Goal: Task Accomplishment & Management: Complete application form

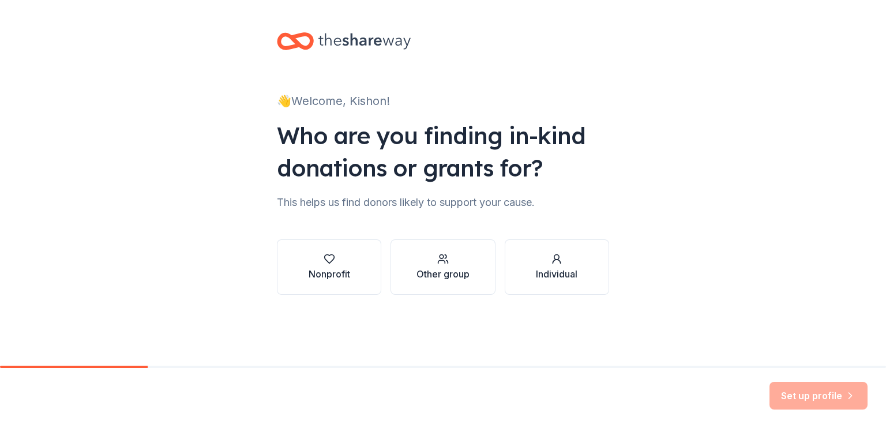
click at [437, 269] on div "Other group" at bounding box center [442, 274] width 53 height 14
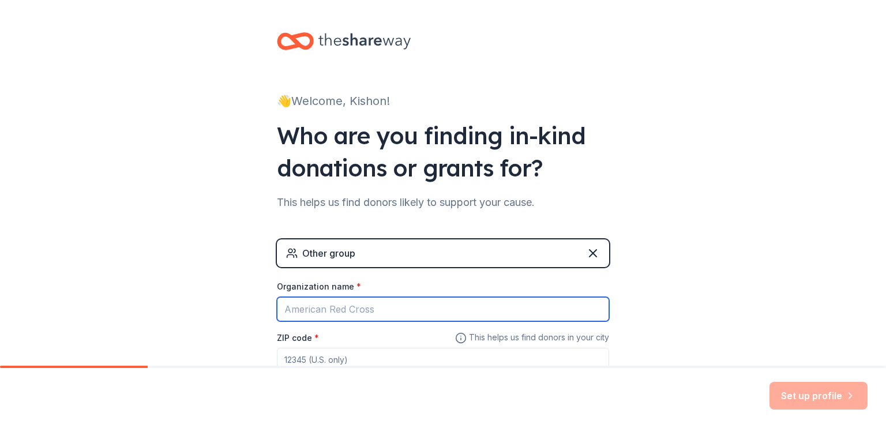
click at [388, 311] on input "Organization name *" at bounding box center [443, 309] width 332 height 24
type input "Salah [STREET_ADDRESS]"
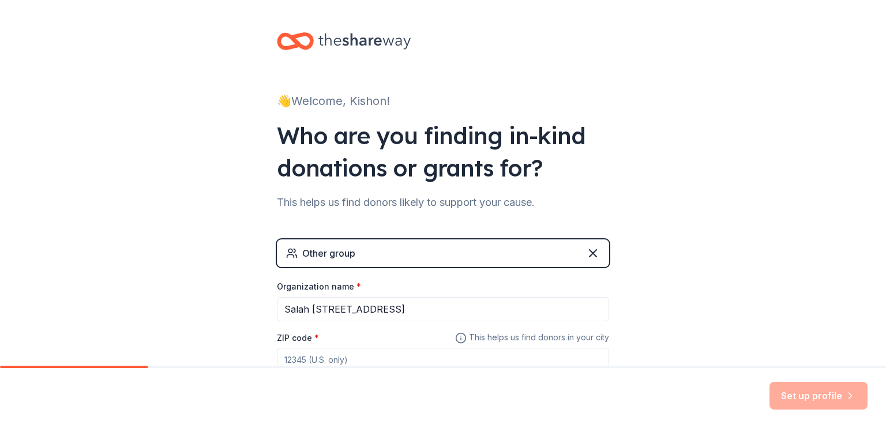
click at [366, 359] on input "ZIP code *" at bounding box center [443, 359] width 332 height 23
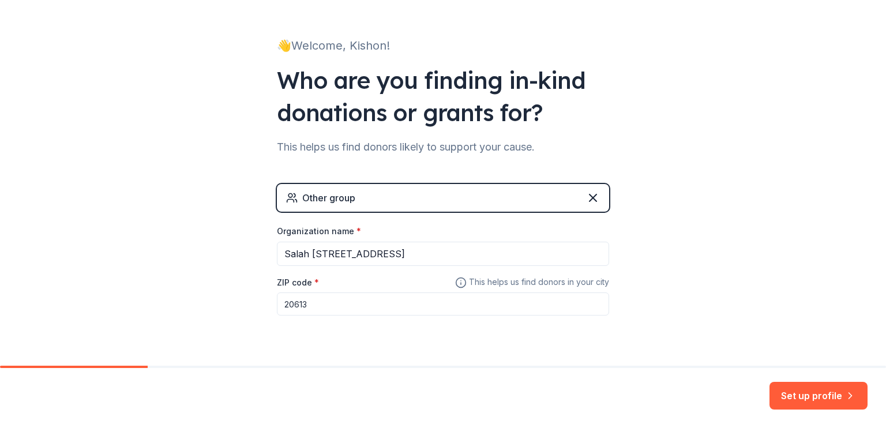
scroll to position [59, 0]
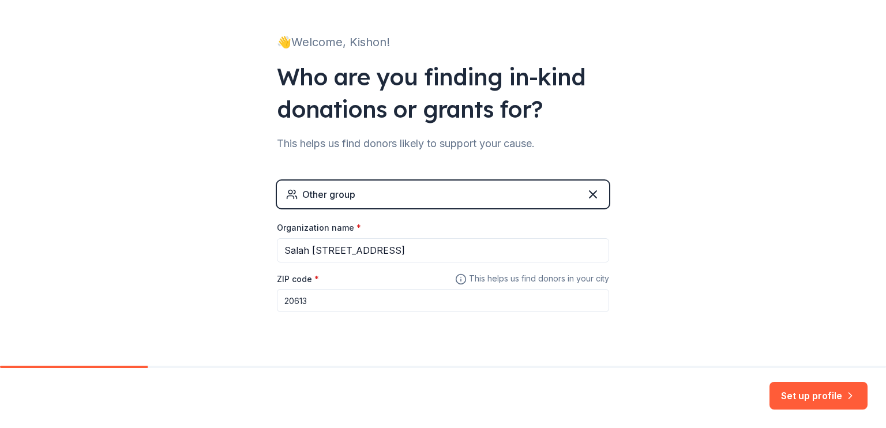
click at [362, 294] on input "20613" at bounding box center [443, 300] width 332 height 23
type input "2"
type input "20785"
click at [823, 389] on button "Set up profile" at bounding box center [818, 396] width 98 height 28
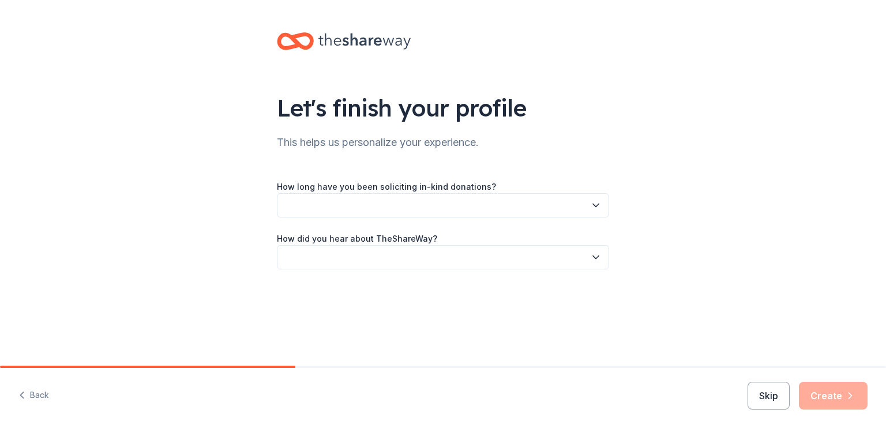
click at [595, 209] on icon "button" at bounding box center [596, 206] width 12 height 12
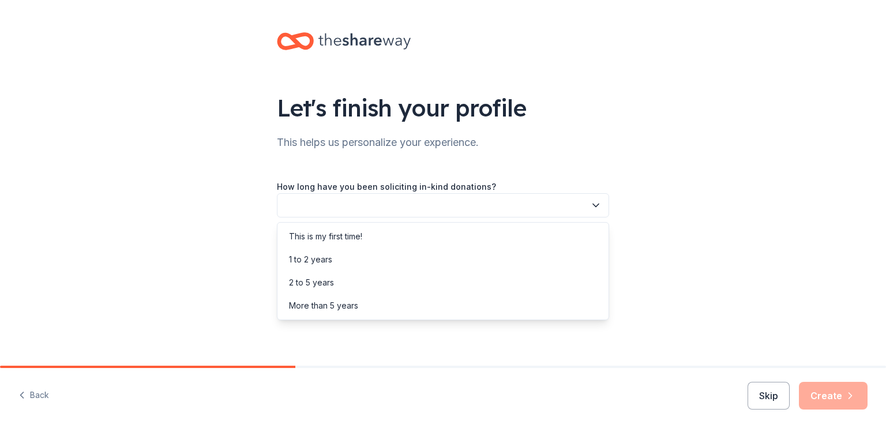
click at [383, 305] on div "More than 5 years" at bounding box center [443, 305] width 326 height 23
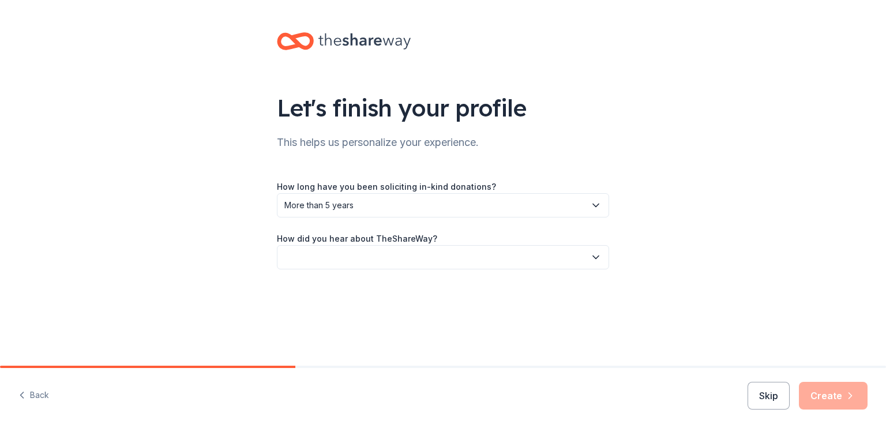
click at [593, 261] on icon "button" at bounding box center [596, 257] width 12 height 12
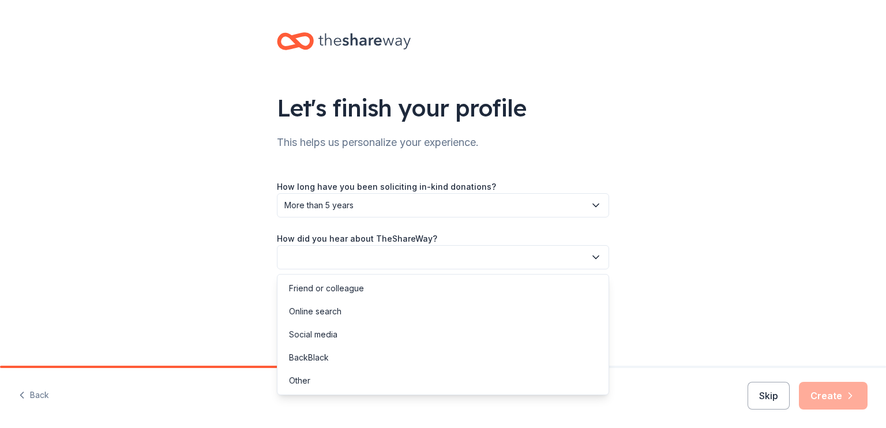
click at [528, 304] on div "Online search" at bounding box center [443, 311] width 326 height 23
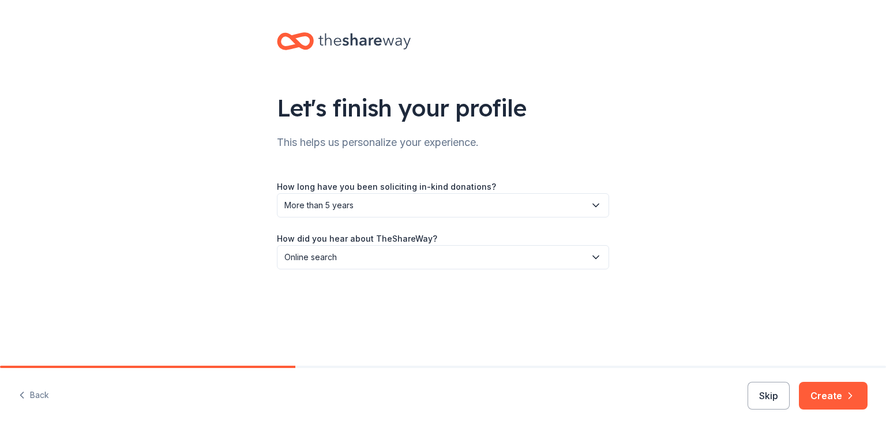
click at [834, 390] on button "Create" at bounding box center [833, 396] width 69 height 28
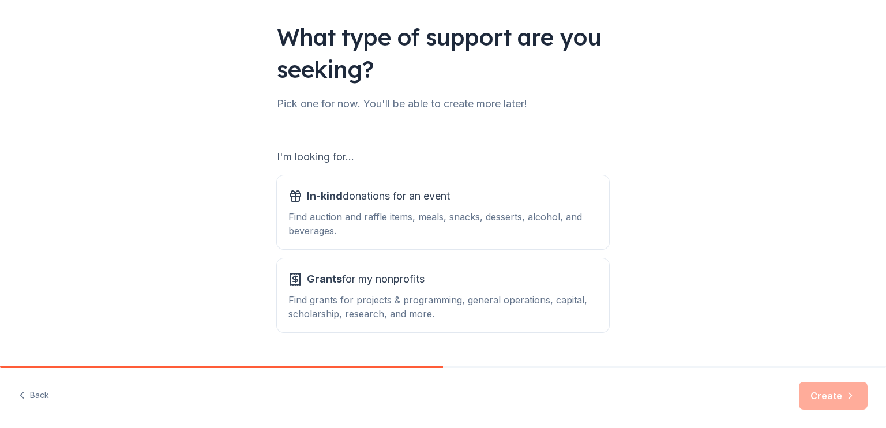
scroll to position [72, 0]
click at [489, 224] on div "Find auction and raffle items, meals, snacks, desserts, alcohol, and beverages." at bounding box center [442, 223] width 309 height 28
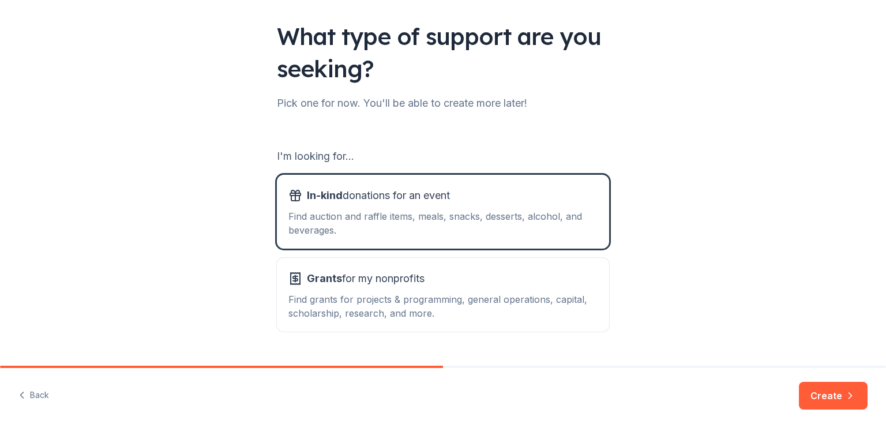
click at [814, 397] on button "Create" at bounding box center [833, 396] width 69 height 28
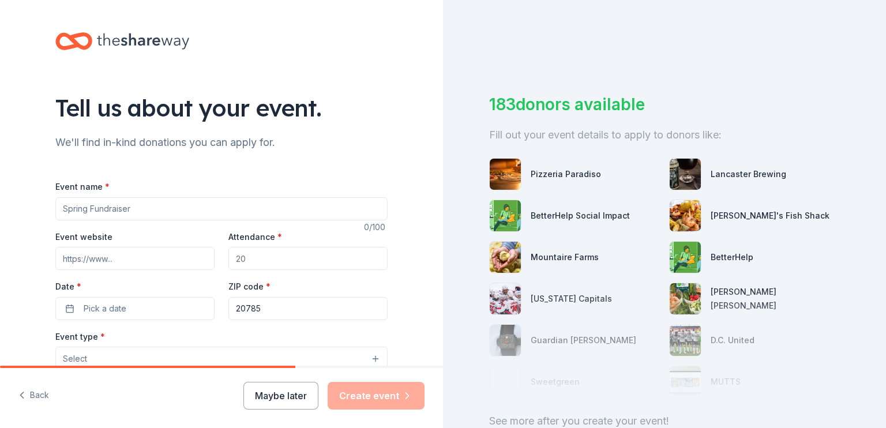
click at [240, 215] on input "Event name *" at bounding box center [221, 208] width 332 height 23
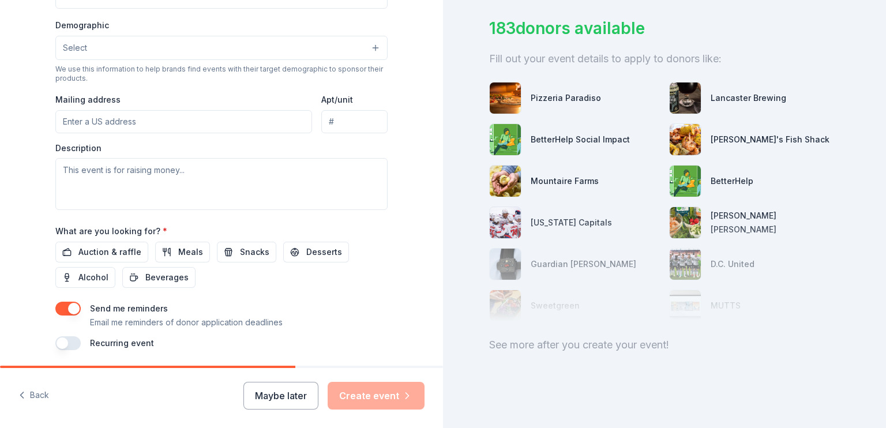
scroll to position [363, 0]
drag, startPoint x: 434, startPoint y: 265, endPoint x: 438, endPoint y: 215, distance: 49.8
click at [438, 215] on div "Tell us about your event. We'll find in-kind donations you can apply for. Event…" at bounding box center [221, 183] width 443 height 366
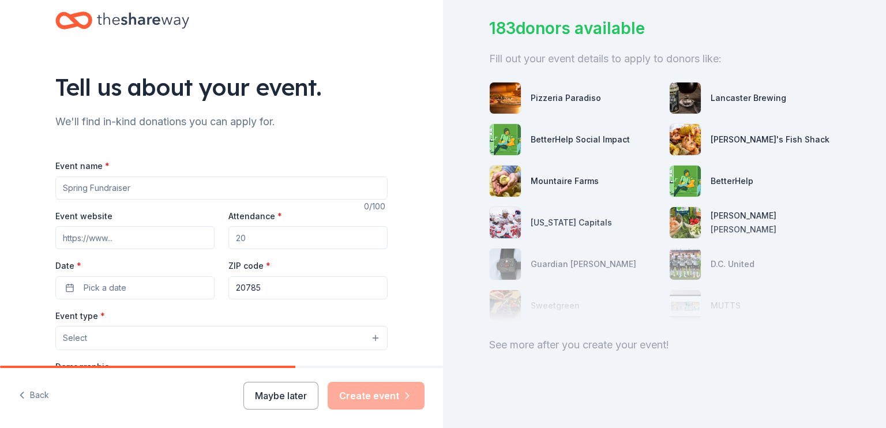
scroll to position [19, 0]
click at [155, 191] on input "Event name *" at bounding box center [221, 189] width 332 height 23
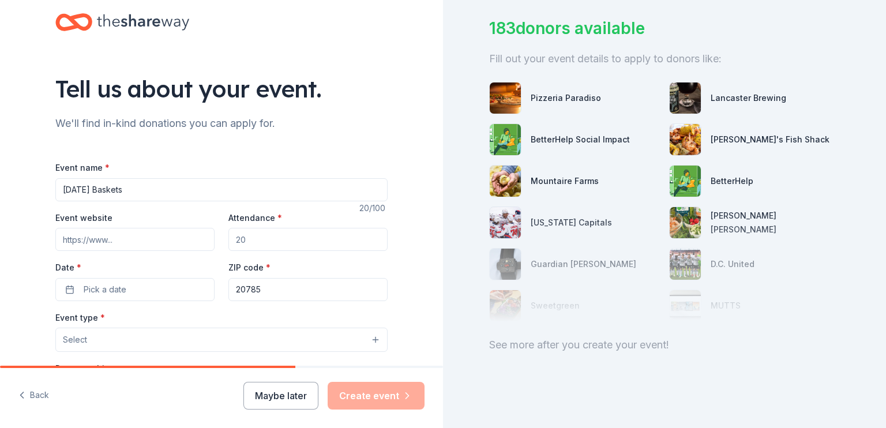
type input "[DATE] Baskets"
click at [255, 243] on input "Attendance *" at bounding box center [307, 239] width 159 height 23
type input "15"
click at [185, 287] on button "Pick a date" at bounding box center [134, 289] width 159 height 23
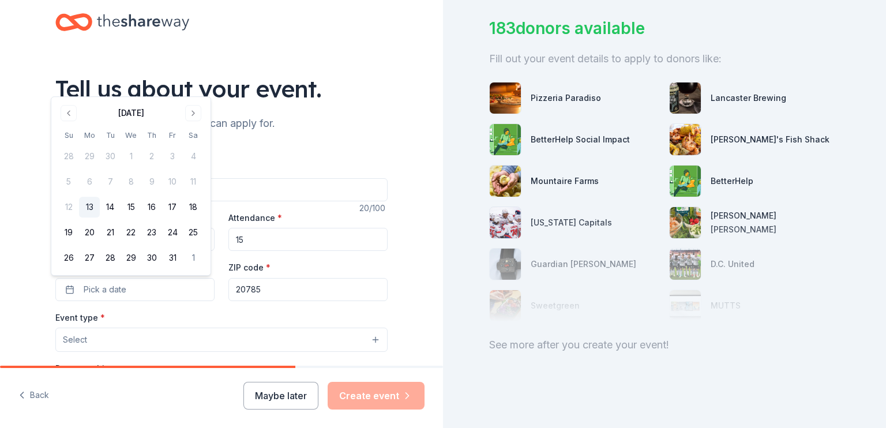
click at [193, 114] on button "Go to next month" at bounding box center [193, 113] width 16 height 16
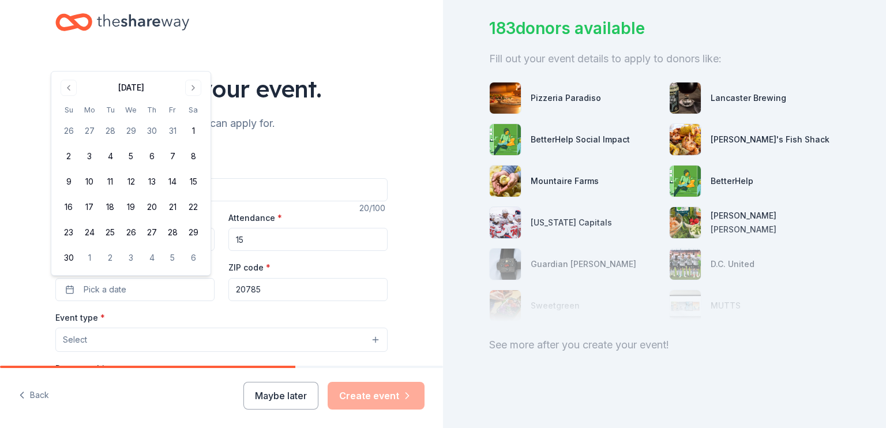
click at [131, 210] on button "19" at bounding box center [131, 207] width 21 height 21
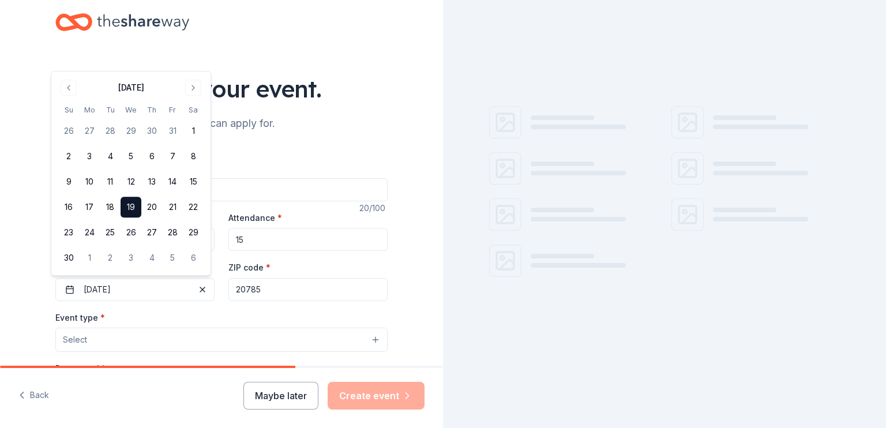
scroll to position [0, 0]
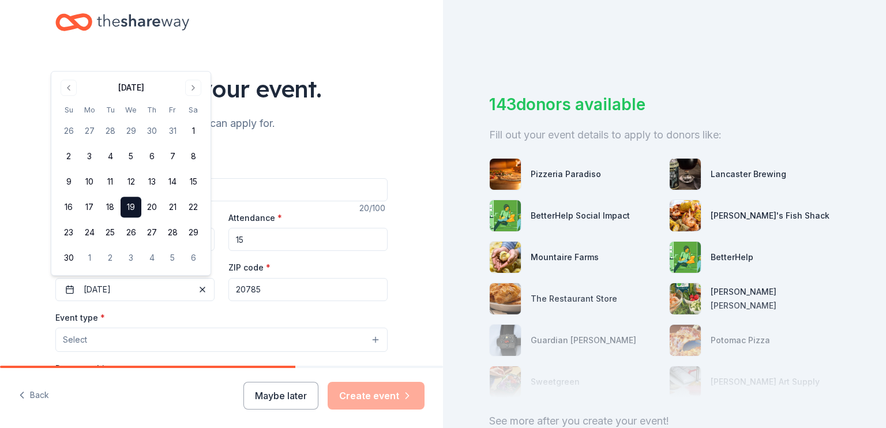
click at [245, 337] on button "Select" at bounding box center [221, 340] width 332 height 24
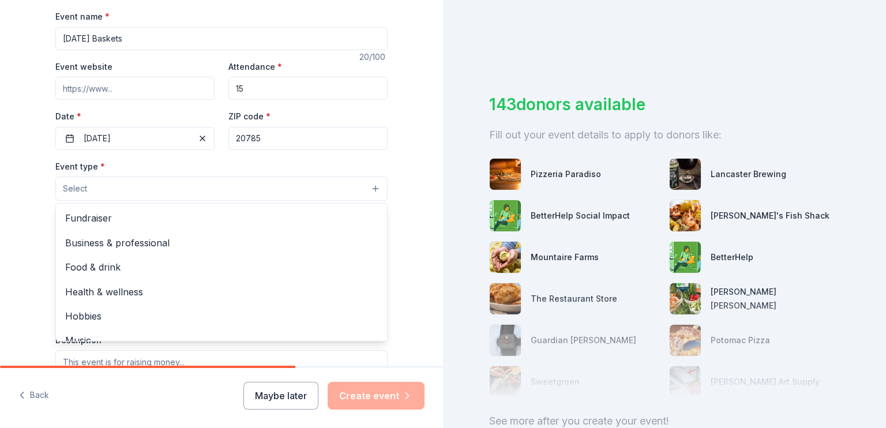
scroll to position [191, 0]
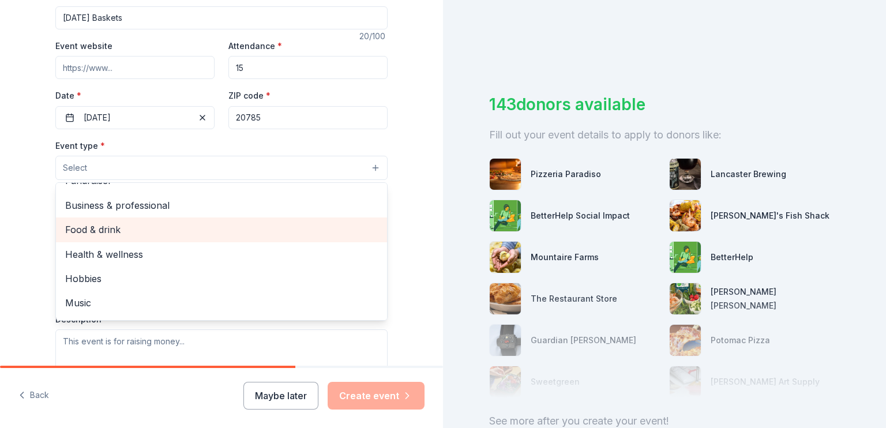
click at [303, 236] on span "Food & drink" at bounding box center [221, 229] width 313 height 15
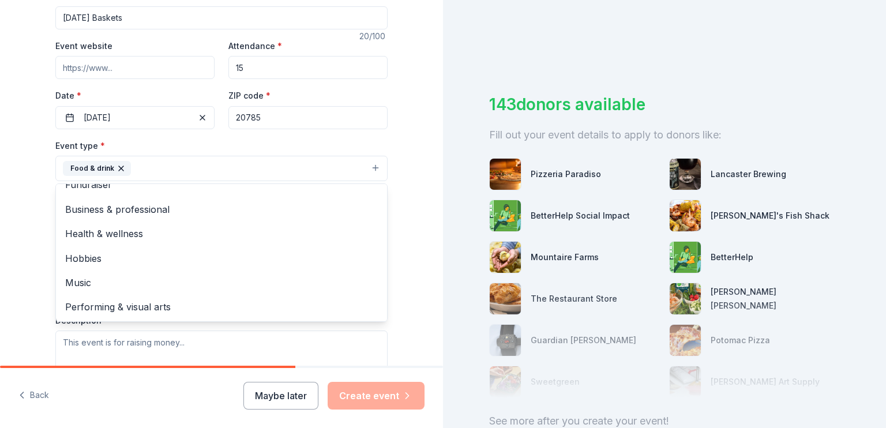
scroll to position [0, 0]
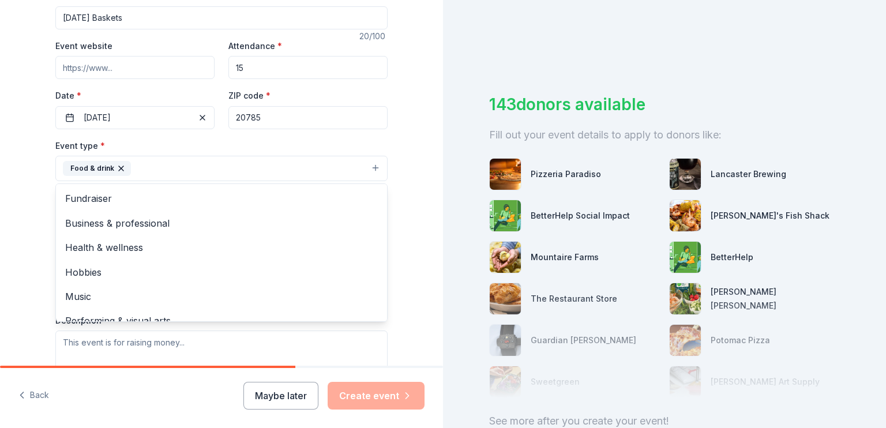
click at [418, 155] on div "Tell us about your event. We'll find in-kind donations you can apply for. Event…" at bounding box center [221, 193] width 443 height 769
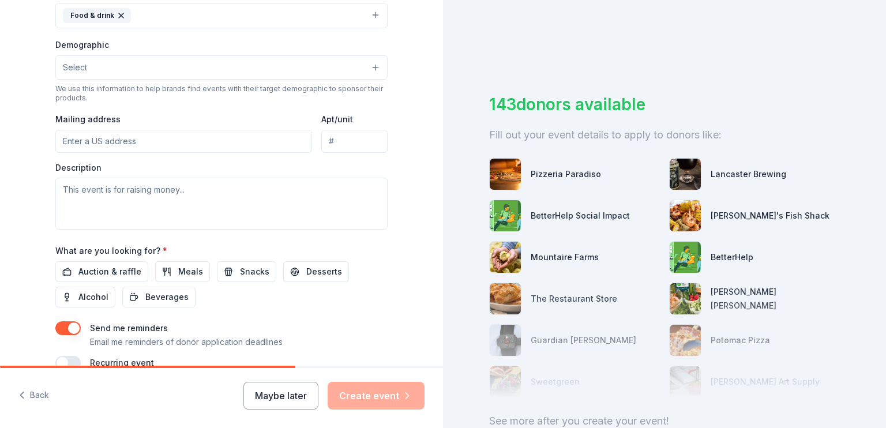
scroll to position [345, 0]
click at [181, 146] on input "Mailing address" at bounding box center [183, 139] width 257 height 23
type input "[STREET_ADDRESS][PERSON_NAME]"
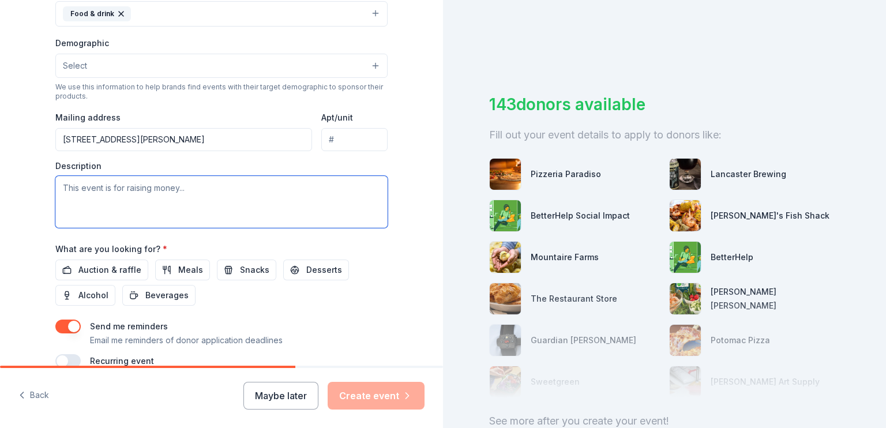
click at [188, 197] on textarea at bounding box center [221, 202] width 332 height 52
type textarea "T"
drag, startPoint x: 189, startPoint y: 205, endPoint x: 196, endPoint y: 207, distance: 6.8
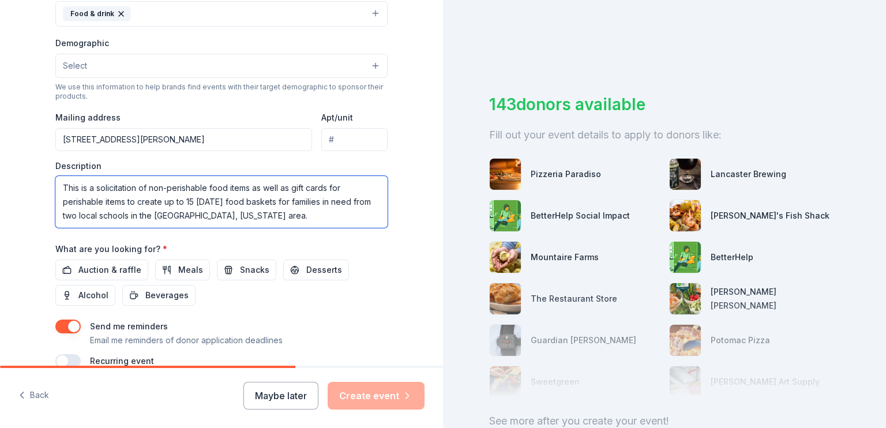
scroll to position [403, 0]
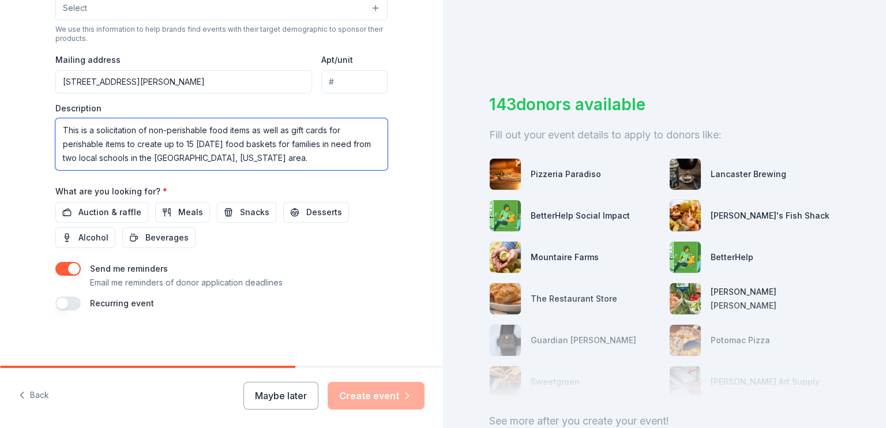
type textarea "This is a solicitation of non-perishable food items as well as gift cards for p…"
click at [189, 211] on span "Meals" at bounding box center [190, 212] width 25 height 14
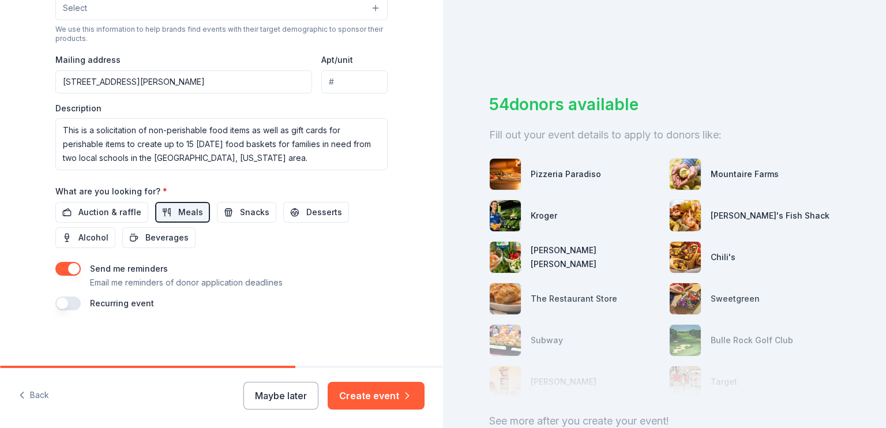
click at [73, 304] on button "button" at bounding box center [67, 303] width 25 height 14
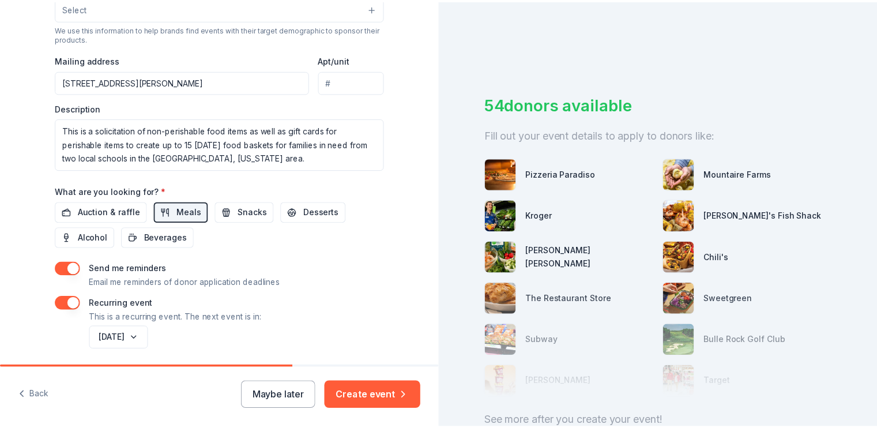
scroll to position [445, 0]
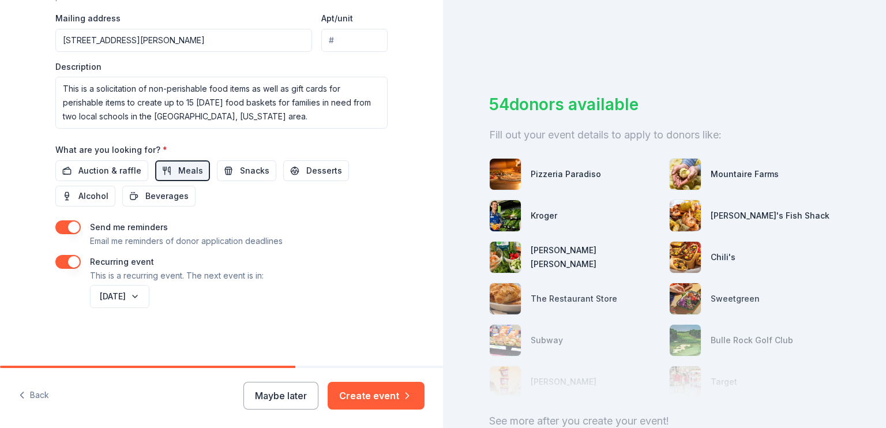
click at [381, 399] on button "Create event" at bounding box center [376, 396] width 97 height 28
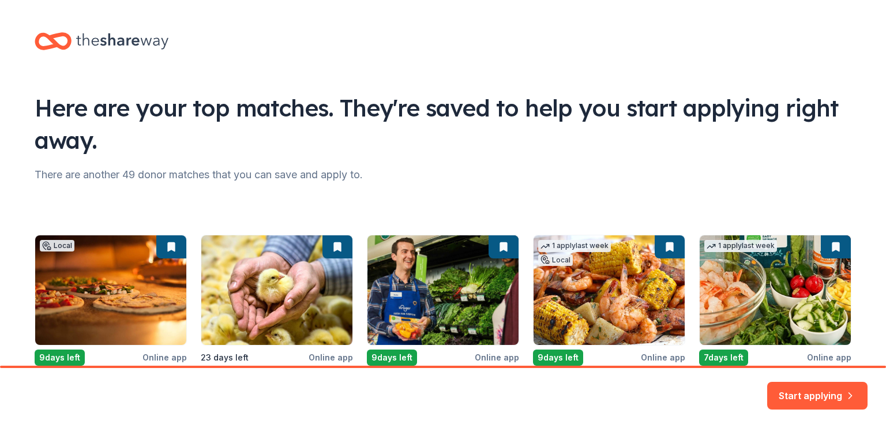
drag, startPoint x: 881, startPoint y: 116, endPoint x: 884, endPoint y: 208, distance: 92.3
click at [884, 208] on html "Here are your top matches. They're saved to help you start applying right away.…" at bounding box center [443, 214] width 886 height 428
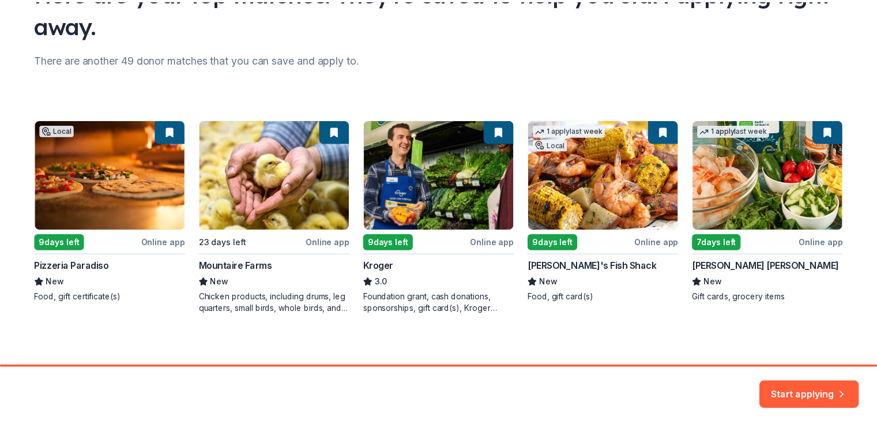
scroll to position [119, 0]
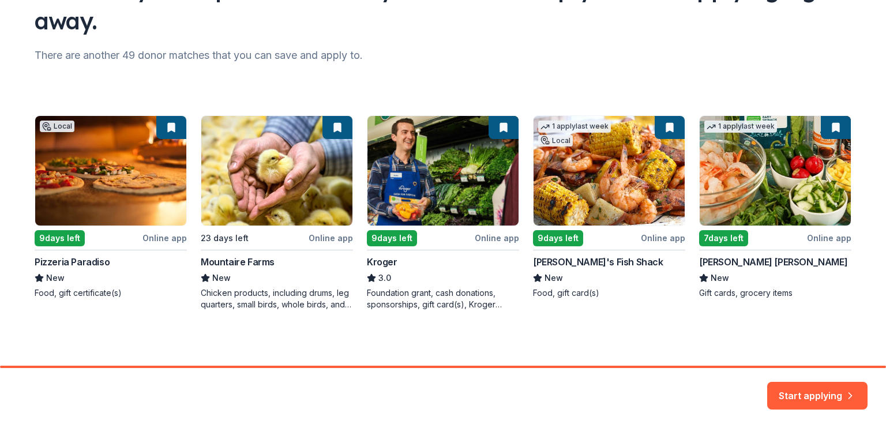
click at [800, 395] on button "Start applying" at bounding box center [817, 389] width 100 height 28
click at [821, 390] on div "Start applying" at bounding box center [817, 396] width 100 height 28
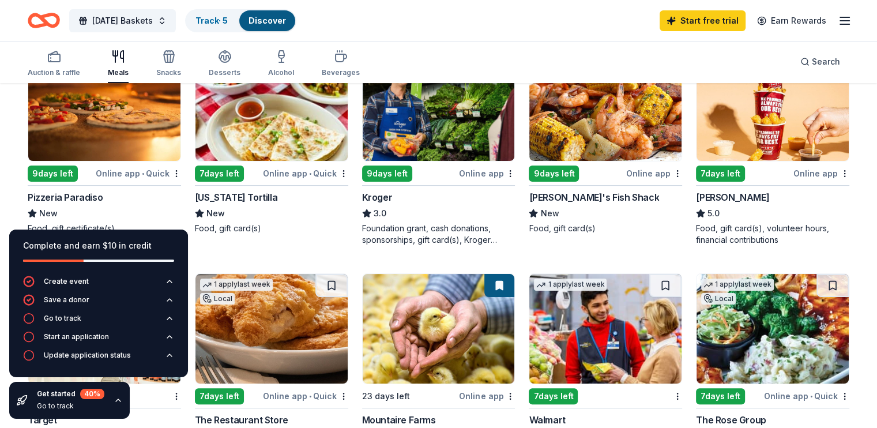
scroll to position [163, 0]
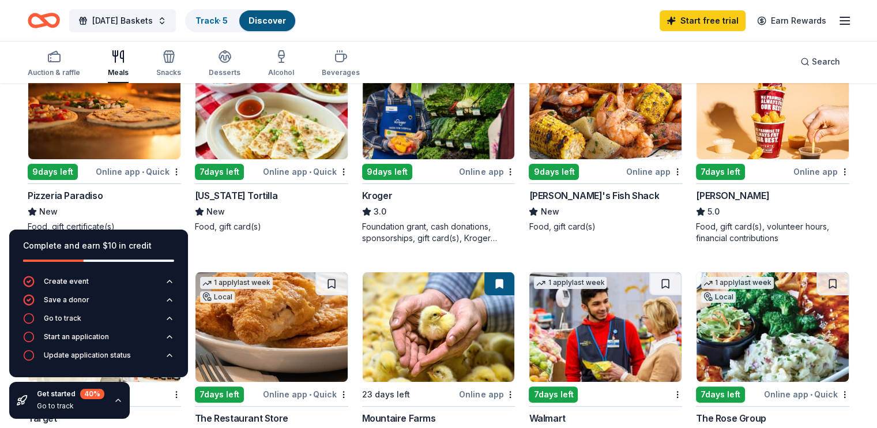
click at [508, 172] on html "[DATE] Baskets Track · 5 Discover Start free trial Earn Rewards Auction & raffl…" at bounding box center [438, 51] width 877 height 428
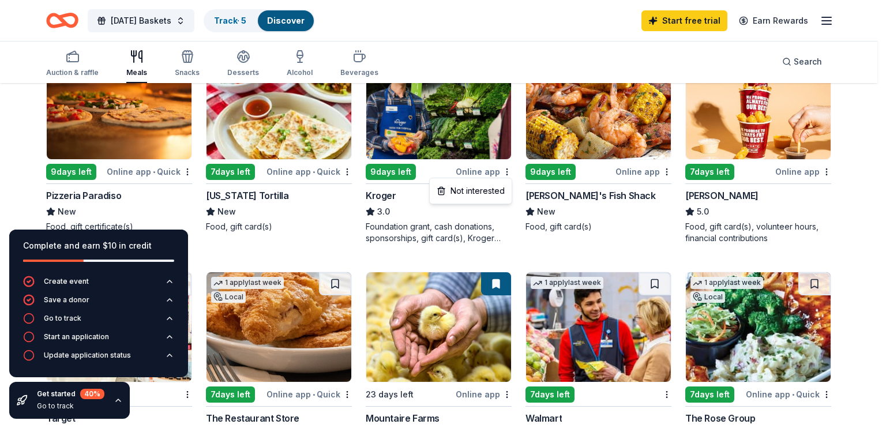
click at [395, 168] on html "[DATE] Baskets Track · 5 Discover Start free trial Earn Rewards Auction & raffl…" at bounding box center [443, 51] width 886 height 428
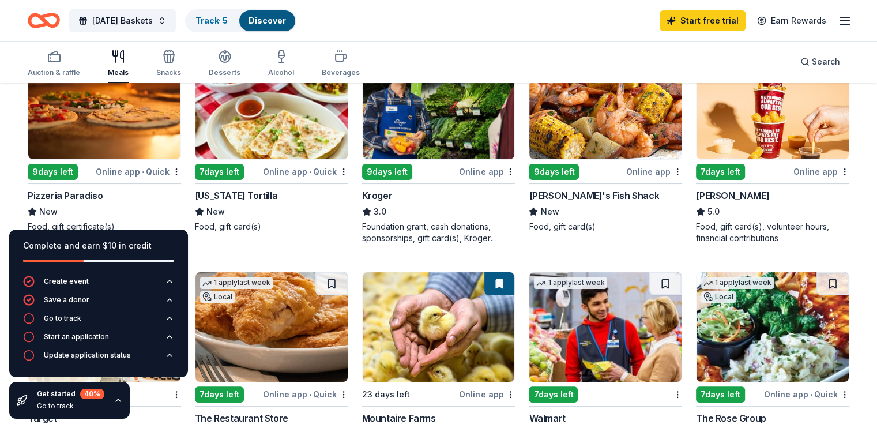
click at [186, 171] on html "[DATE] Baskets Track · 5 Discover Start free trial Earn Rewards Auction & raffl…" at bounding box center [438, 51] width 877 height 428
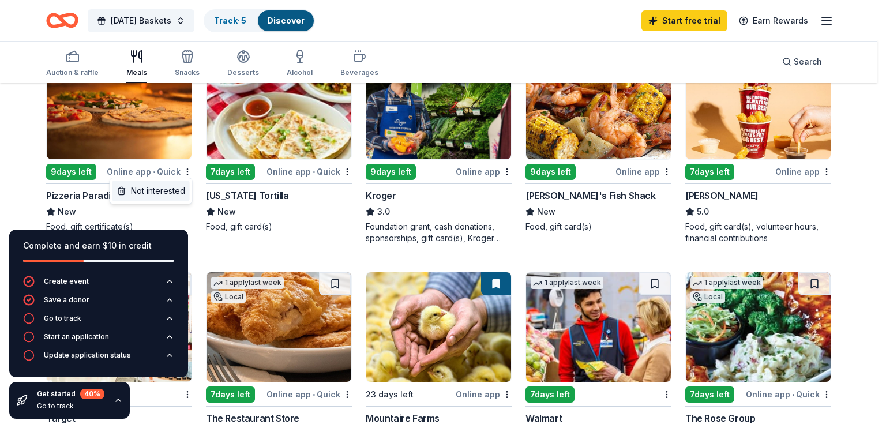
click at [178, 193] on div "Not interested" at bounding box center [150, 191] width 77 height 21
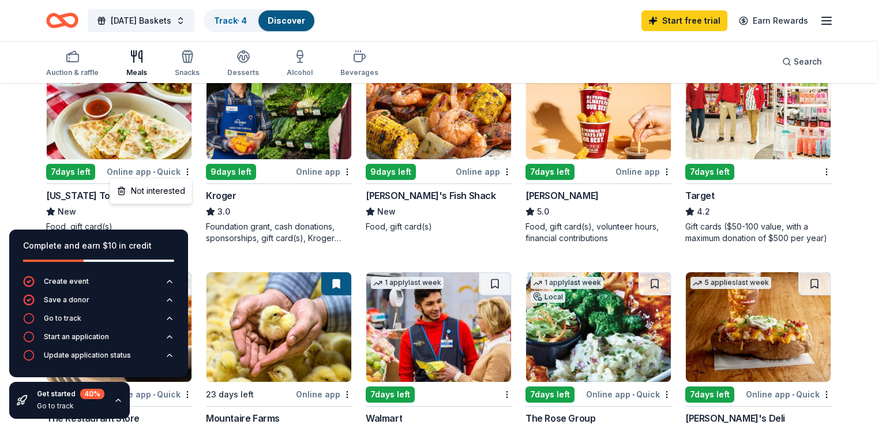
click at [186, 171] on html "[DATE] Baskets Track · 4 Discover Start free trial Earn Rewards Auction & raffl…" at bounding box center [443, 51] width 886 height 428
click at [174, 192] on div "Not interested" at bounding box center [150, 191] width 77 height 21
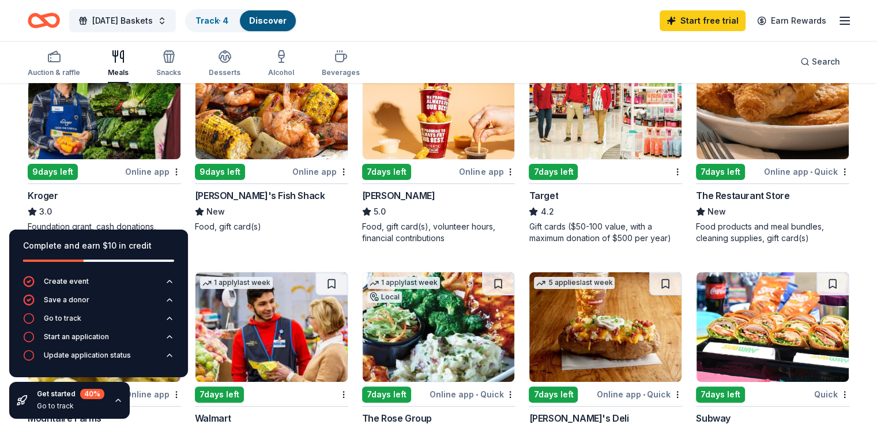
click at [117, 397] on icon "button" at bounding box center [118, 400] width 9 height 9
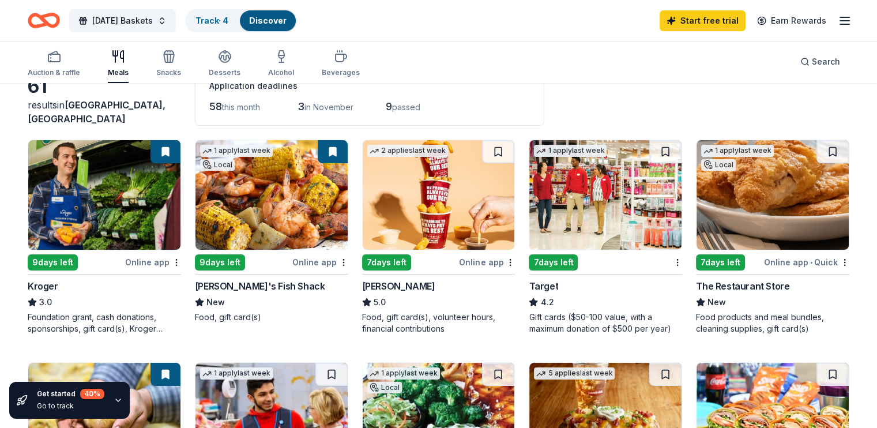
scroll to position [0, 0]
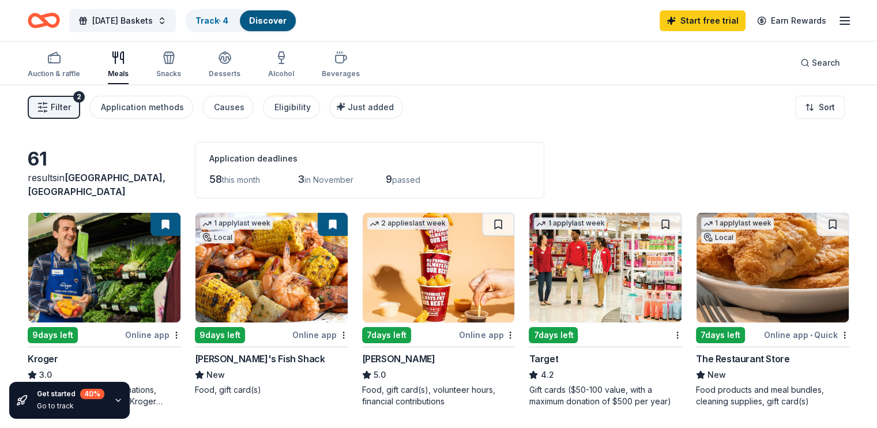
click at [78, 330] on div "9 days left" at bounding box center [53, 335] width 50 height 16
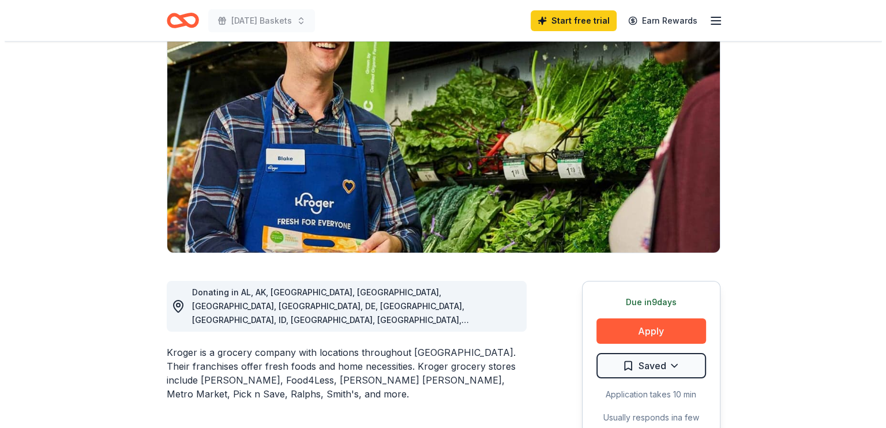
scroll to position [156, 0]
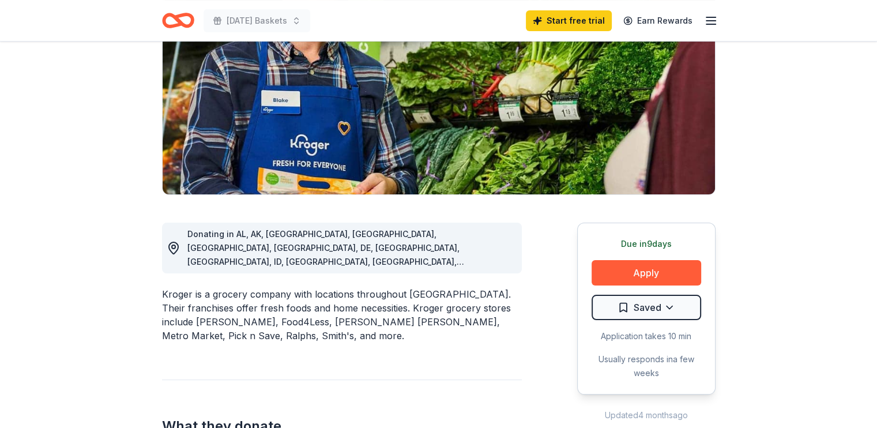
click at [671, 266] on button "Apply" at bounding box center [647, 272] width 110 height 25
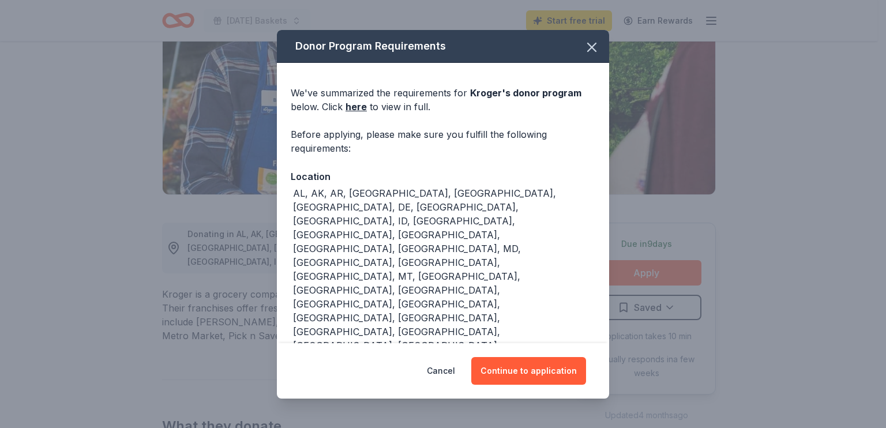
click at [543, 369] on button "Continue to application" at bounding box center [528, 371] width 115 height 28
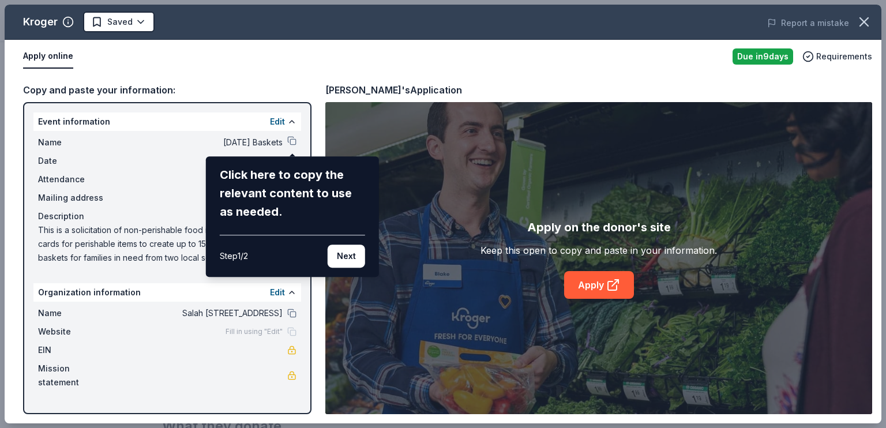
click at [352, 261] on button "Next" at bounding box center [346, 256] width 37 height 23
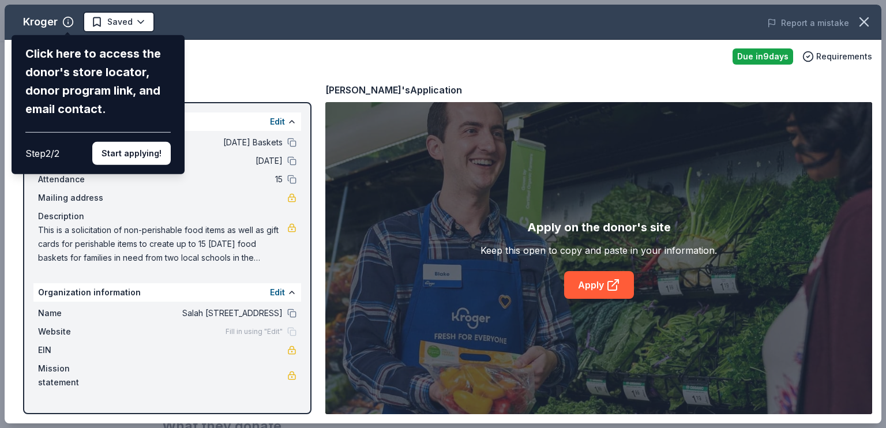
click at [157, 156] on button "Start applying!" at bounding box center [131, 153] width 78 height 23
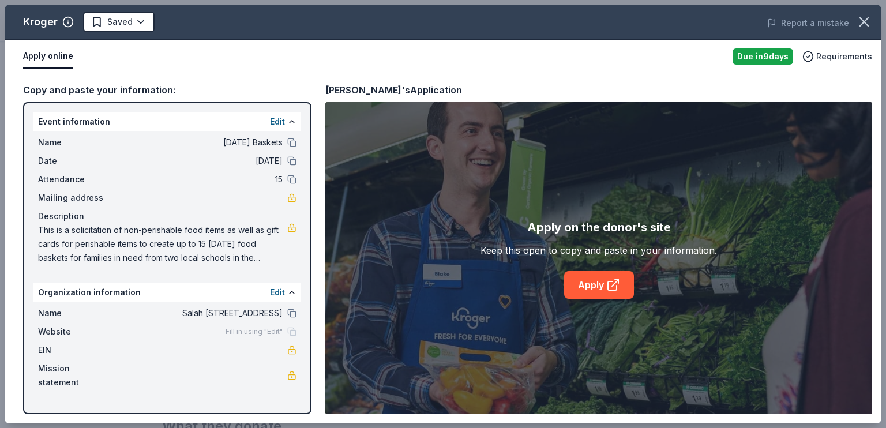
click at [584, 286] on link "Apply" at bounding box center [599, 285] width 70 height 28
click at [590, 286] on link "Apply" at bounding box center [599, 285] width 70 height 28
